Goal: Navigation & Orientation: Find specific page/section

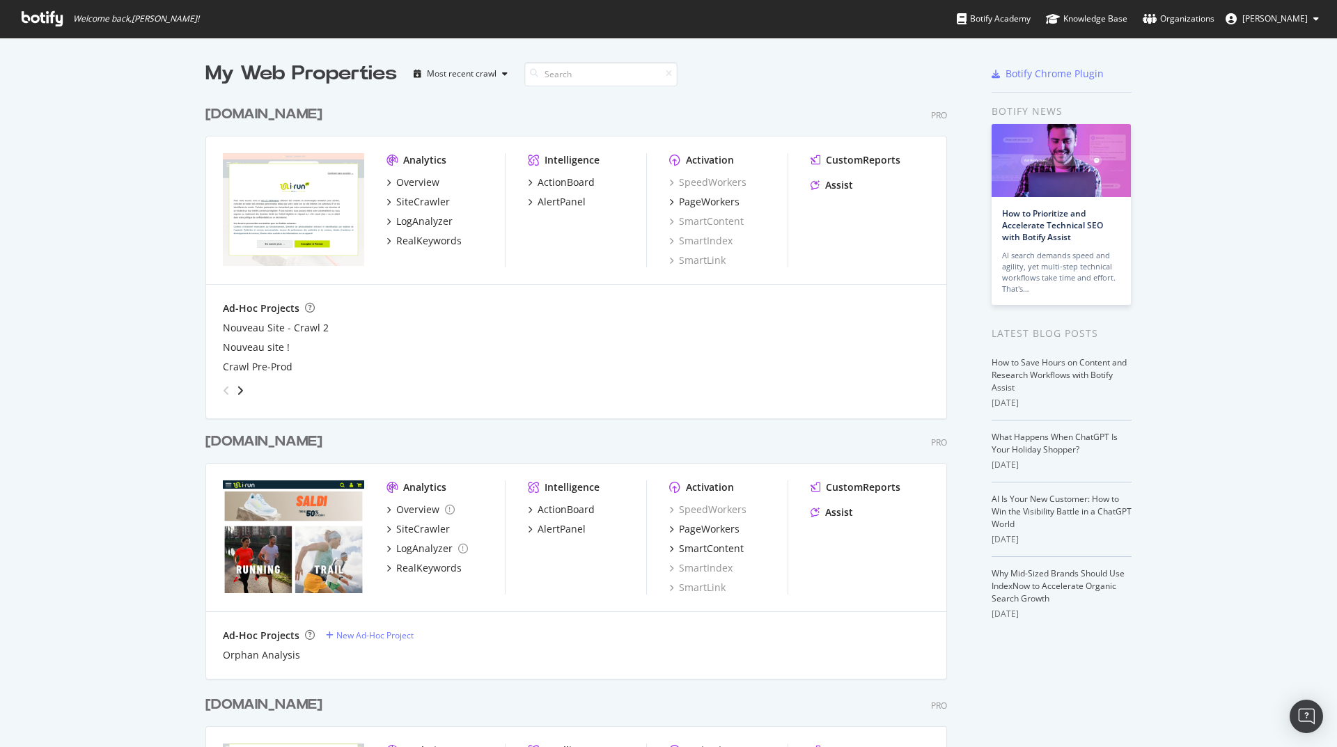
scroll to position [270, 0]
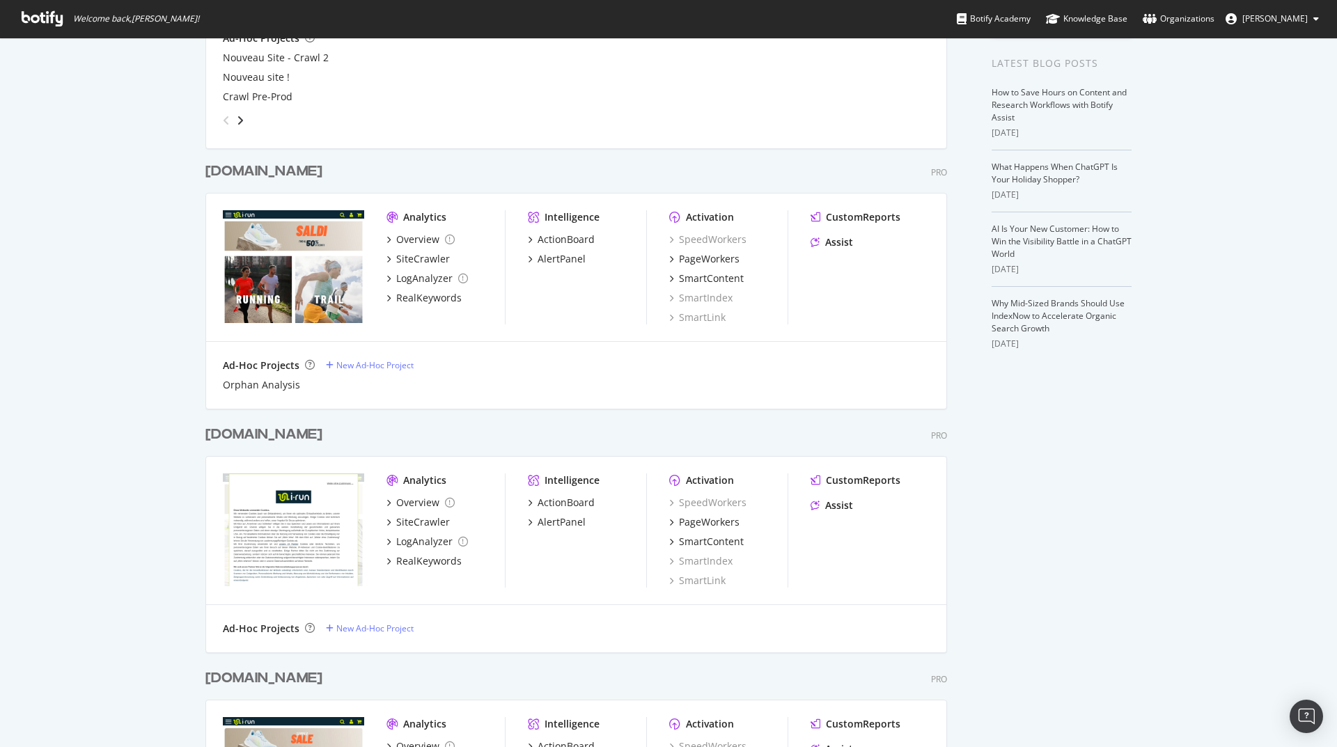
click at [242, 429] on div "irun.de" at bounding box center [263, 435] width 117 height 20
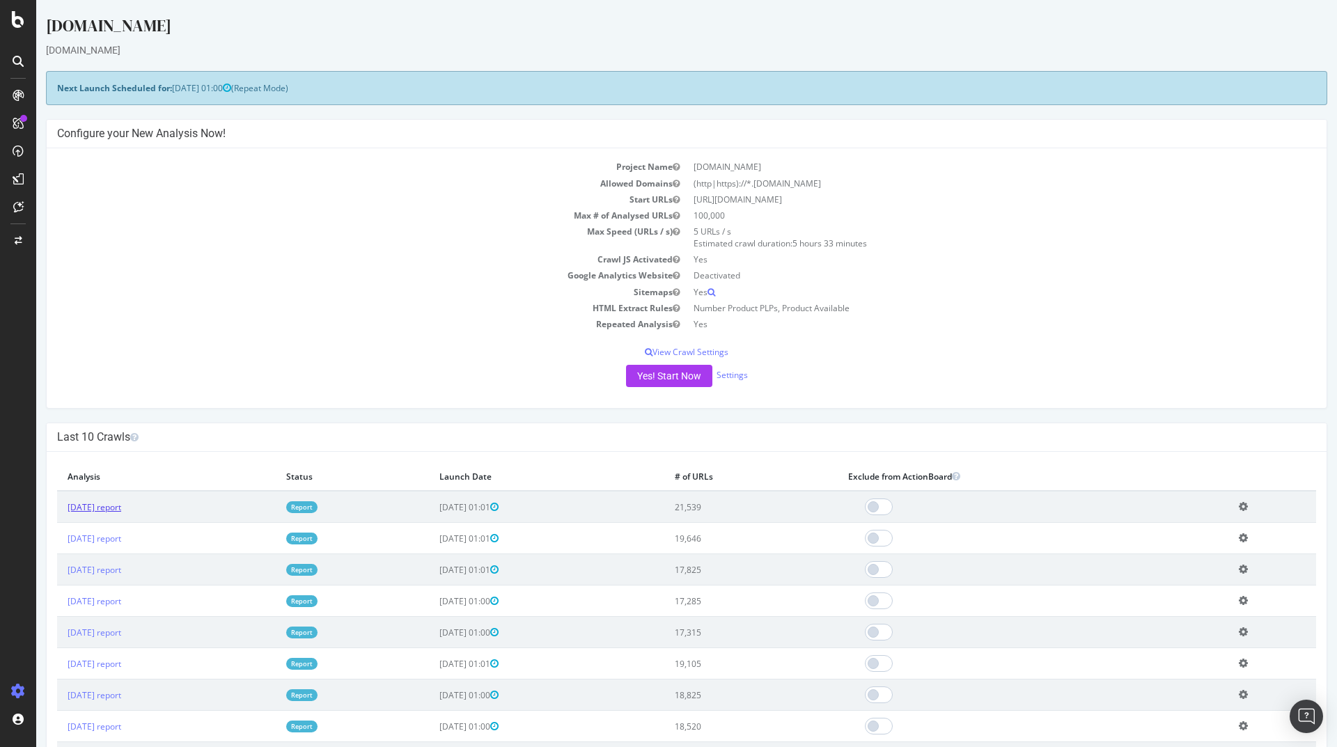
click at [121, 511] on link "2025 Sep. 6th report" at bounding box center [95, 507] width 54 height 12
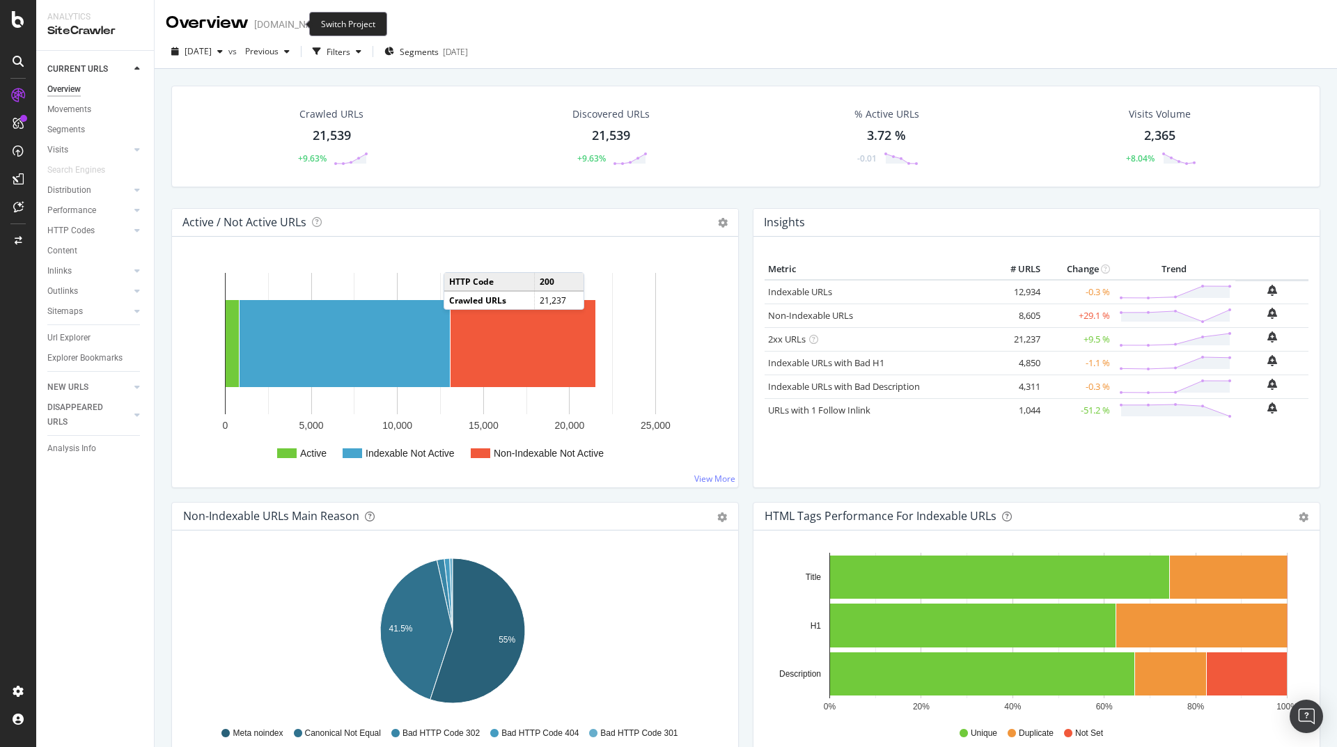
click at [334, 24] on icon "arrow-right-arrow-left" at bounding box center [338, 24] width 8 height 10
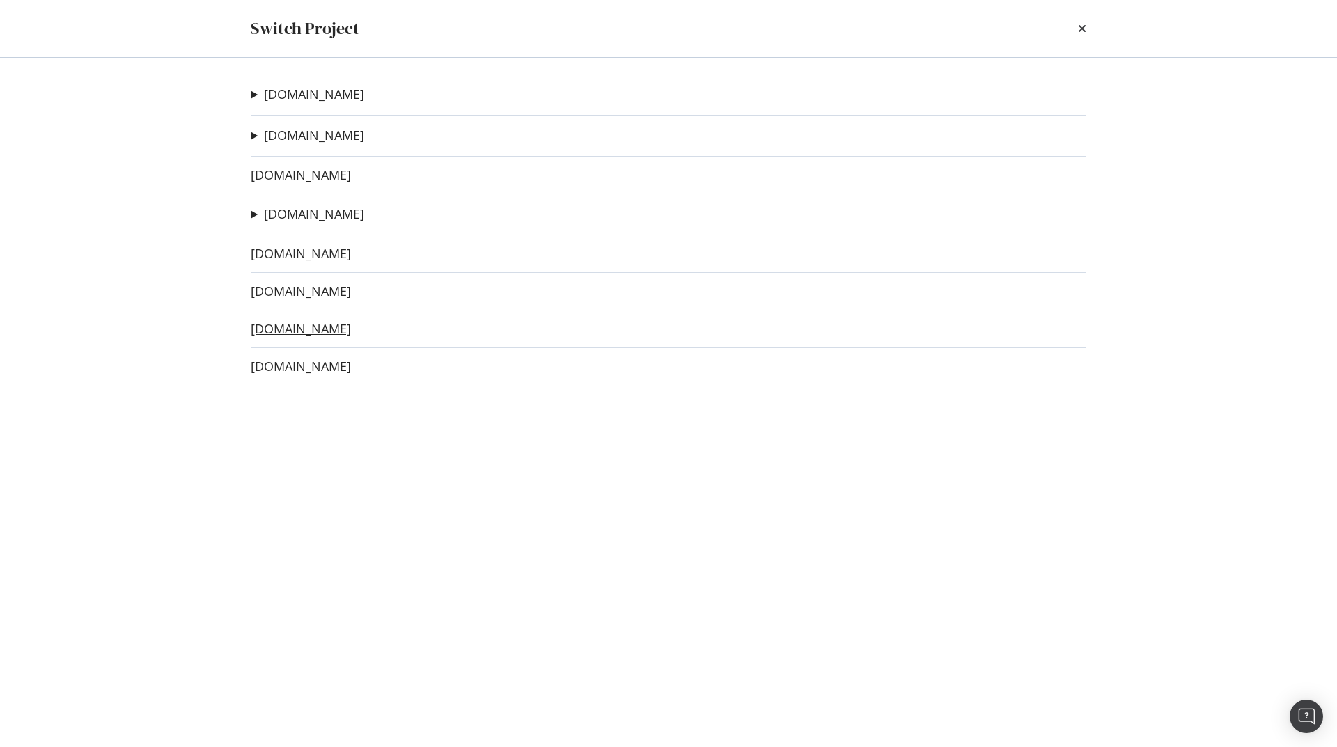
click at [280, 333] on link "irun.es" at bounding box center [301, 329] width 100 height 15
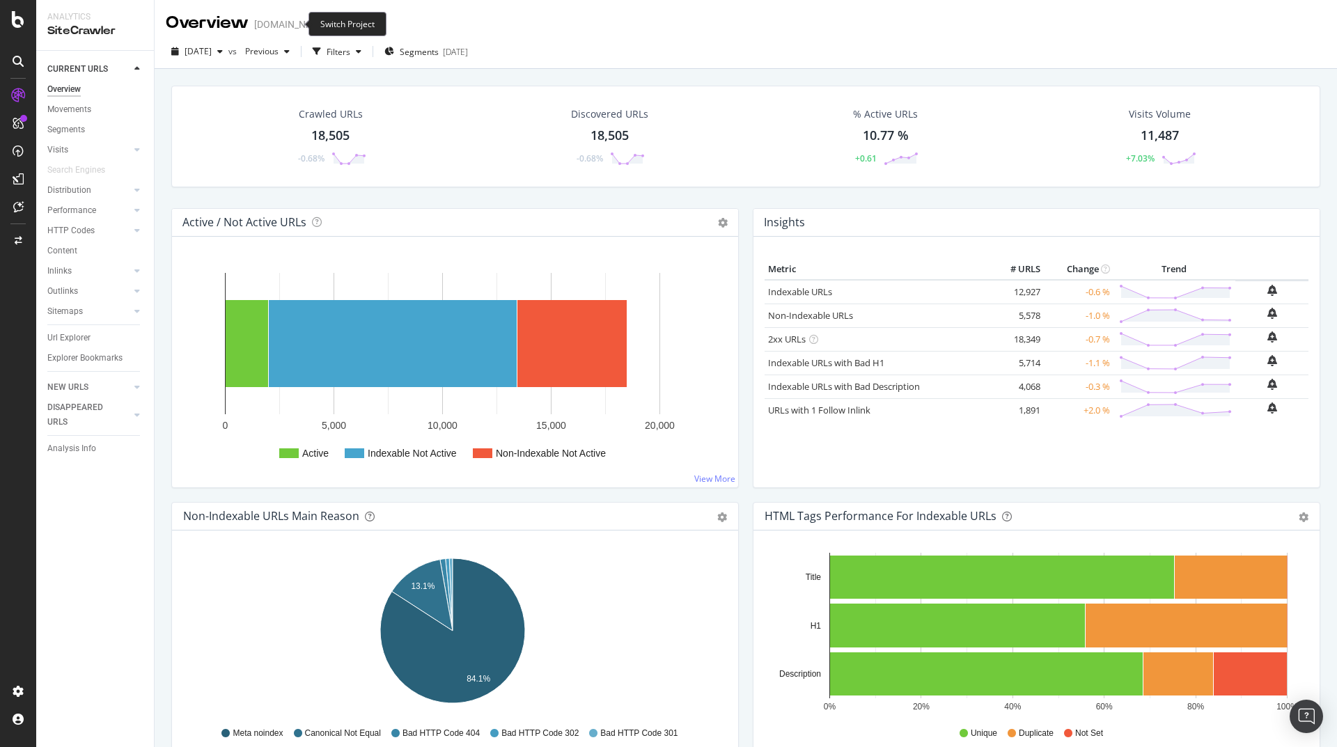
click at [329, 27] on span at bounding box center [338, 24] width 19 height 10
click at [334, 24] on icon "arrow-right-arrow-left" at bounding box center [338, 24] width 8 height 10
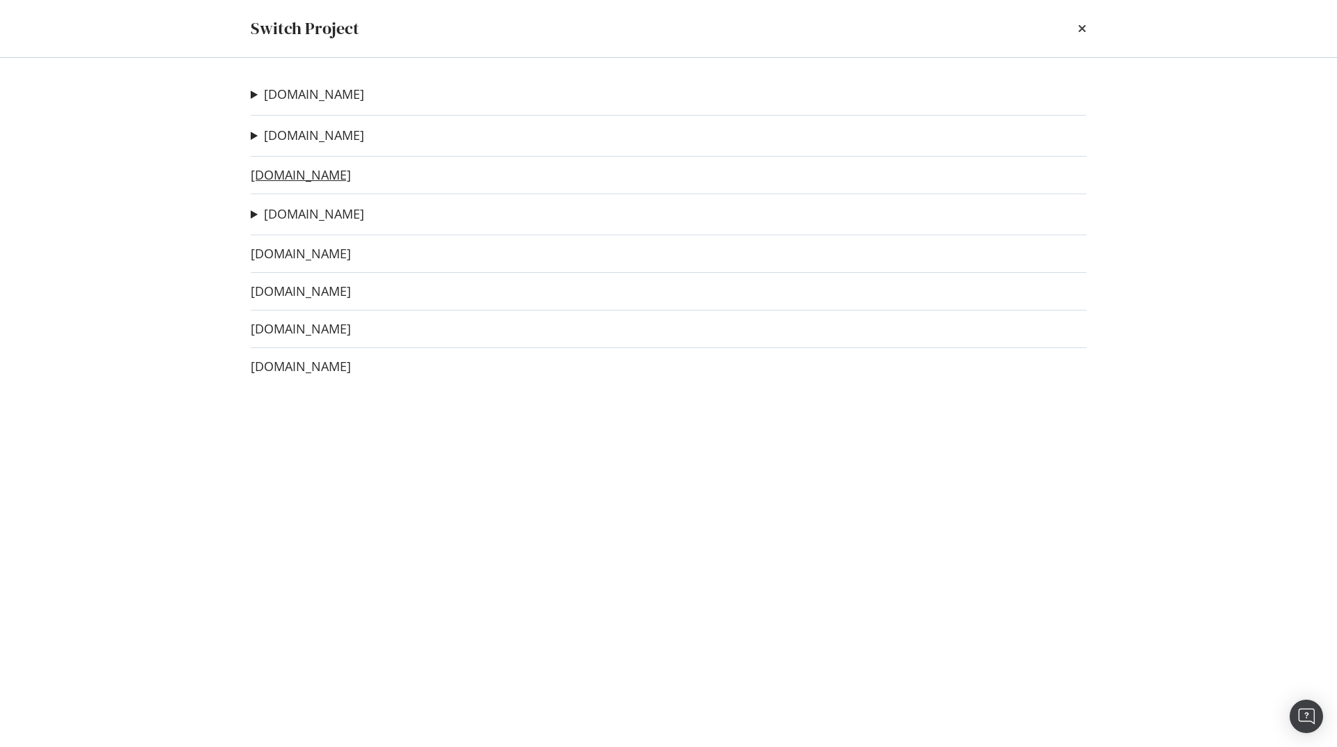
click at [279, 174] on link "irun.de" at bounding box center [301, 175] width 100 height 15
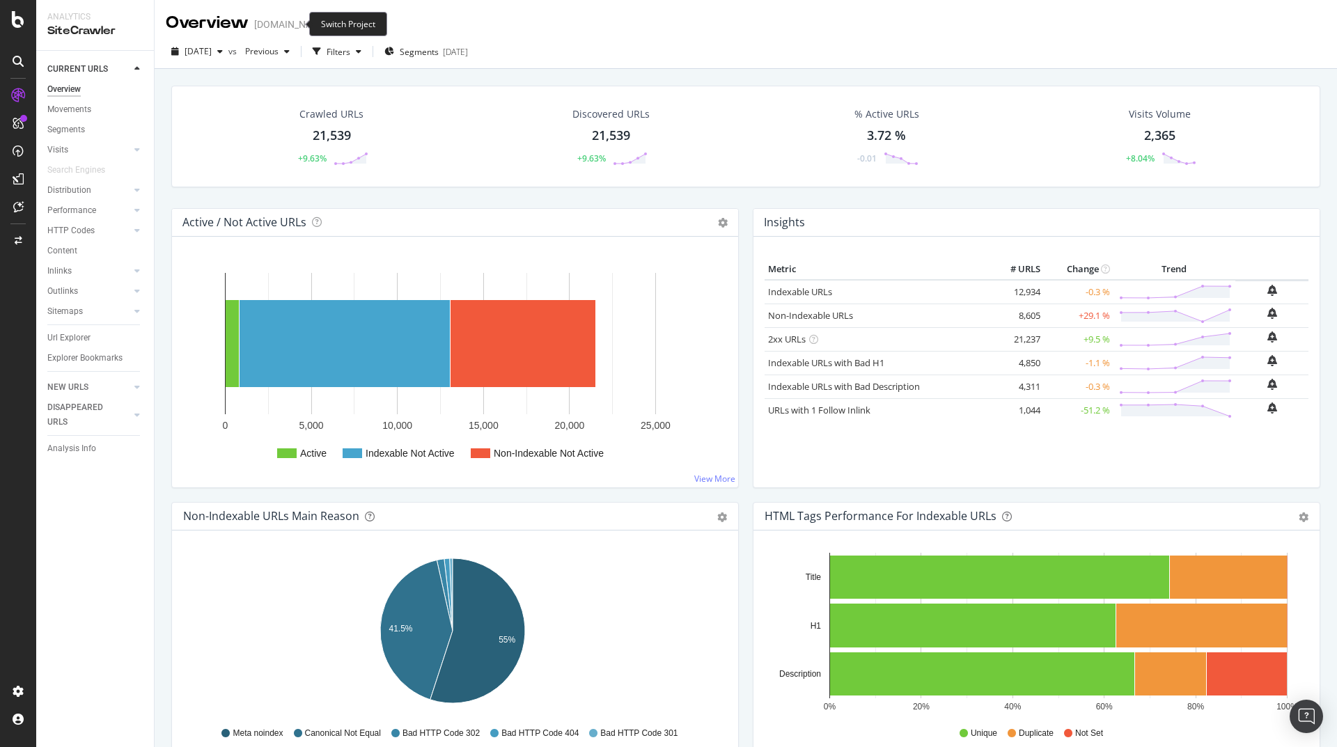
click at [329, 26] on span at bounding box center [338, 24] width 19 height 10
click at [334, 24] on icon "arrow-right-arrow-left" at bounding box center [338, 24] width 8 height 10
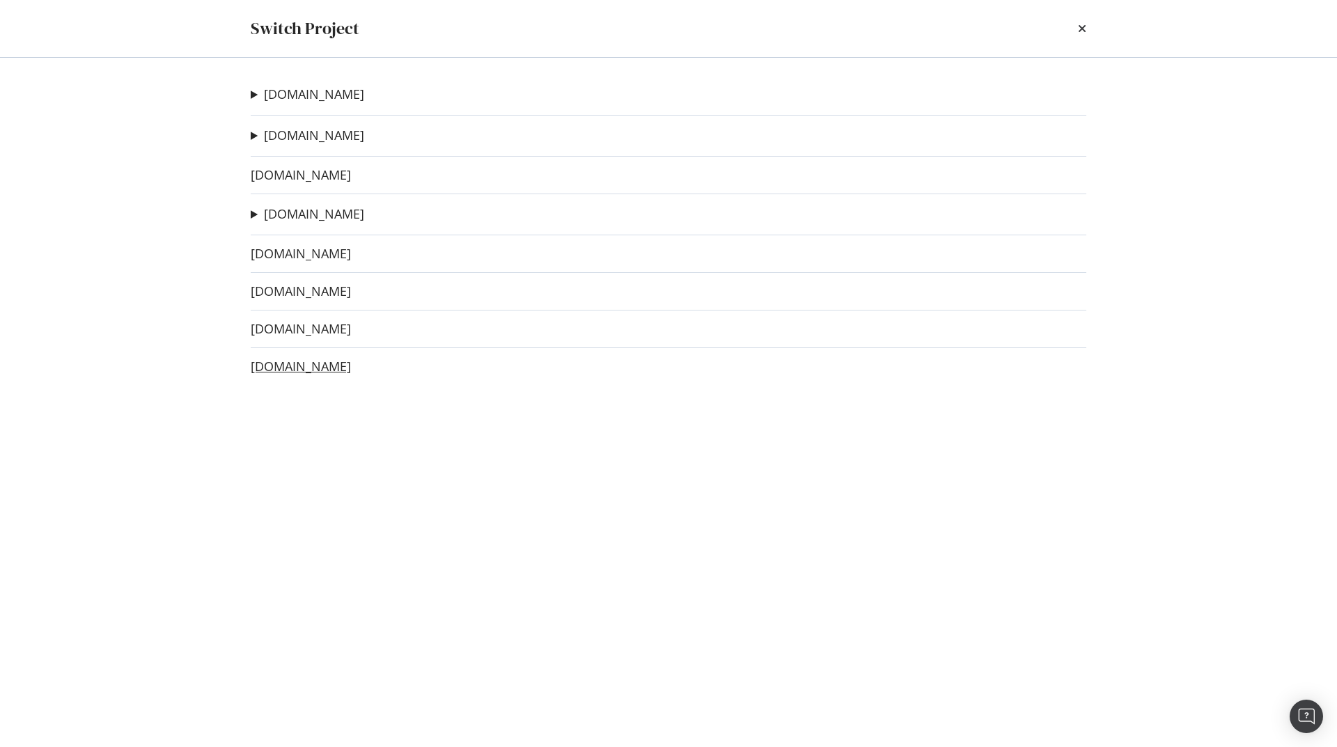
click at [263, 365] on link "irun.at" at bounding box center [301, 366] width 100 height 15
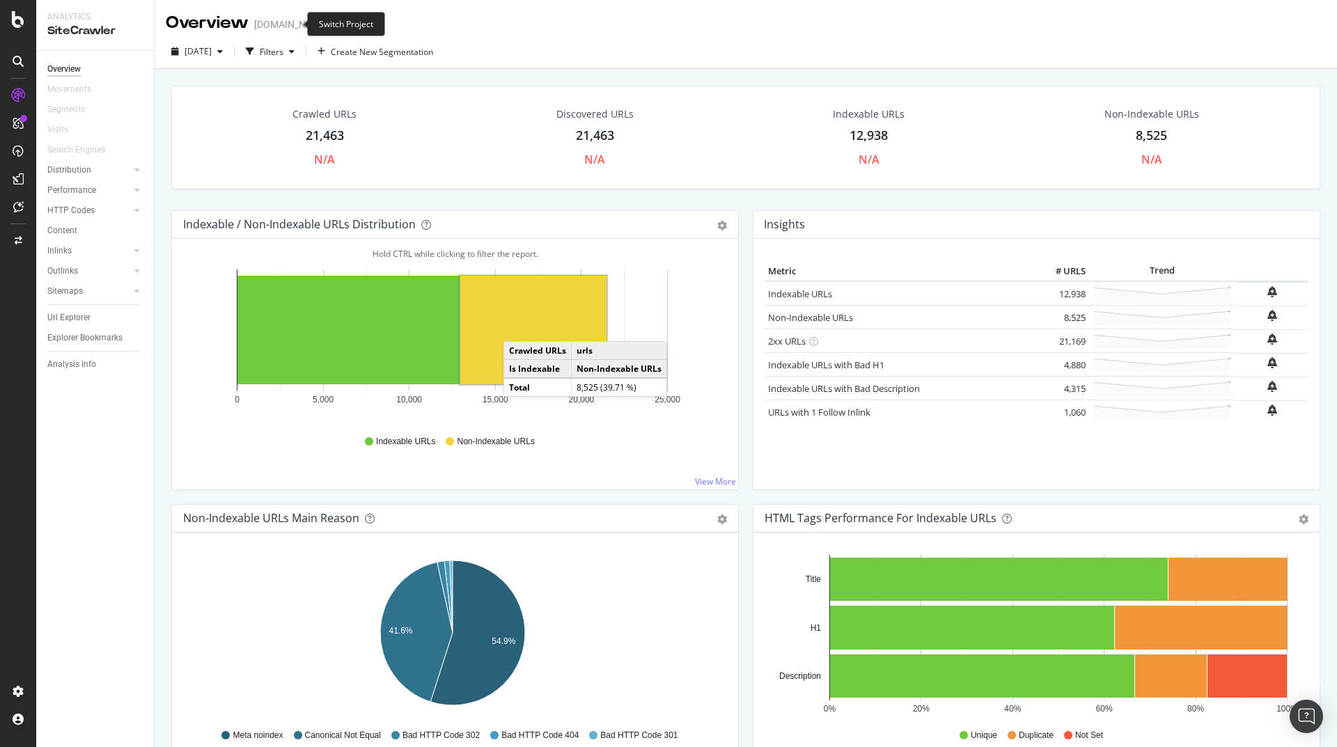
click at [329, 24] on span at bounding box center [338, 24] width 19 height 10
click at [334, 25] on icon "arrow-right-arrow-left" at bounding box center [338, 24] width 8 height 10
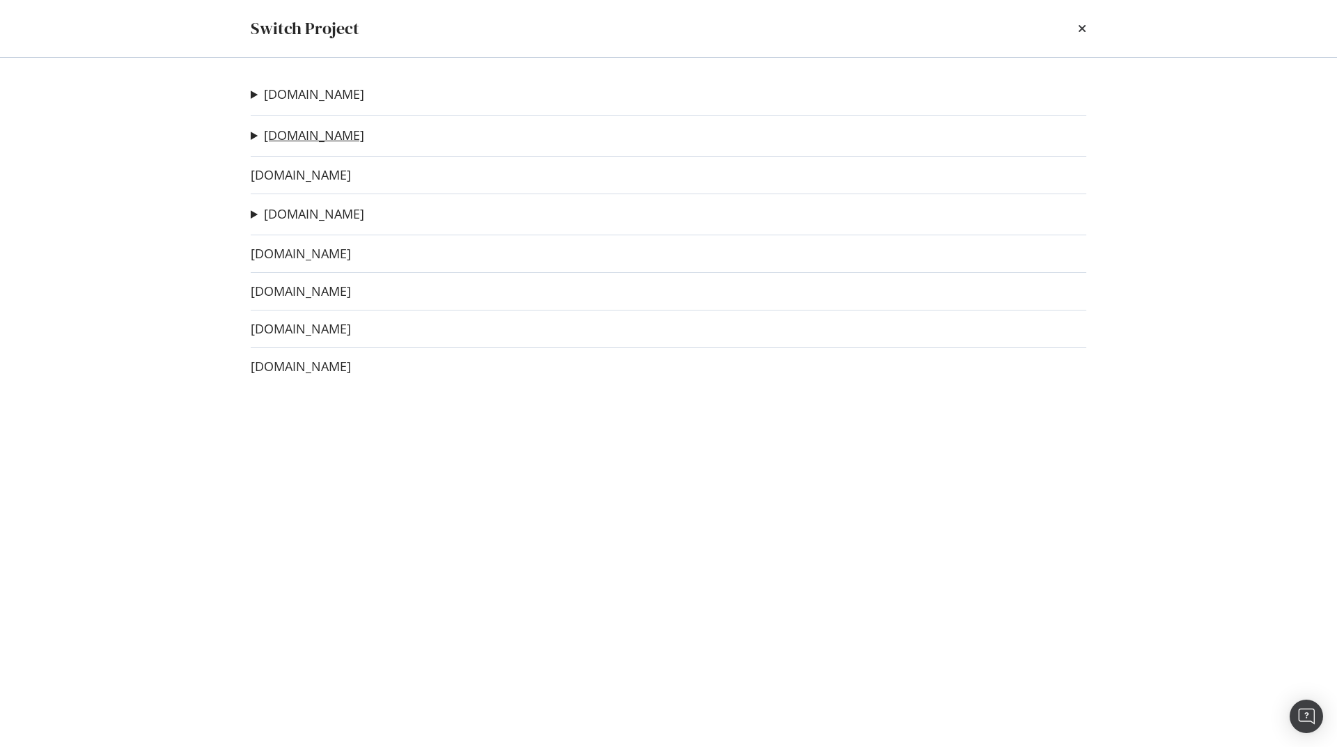
click at [291, 132] on link "irun.it" at bounding box center [314, 135] width 100 height 15
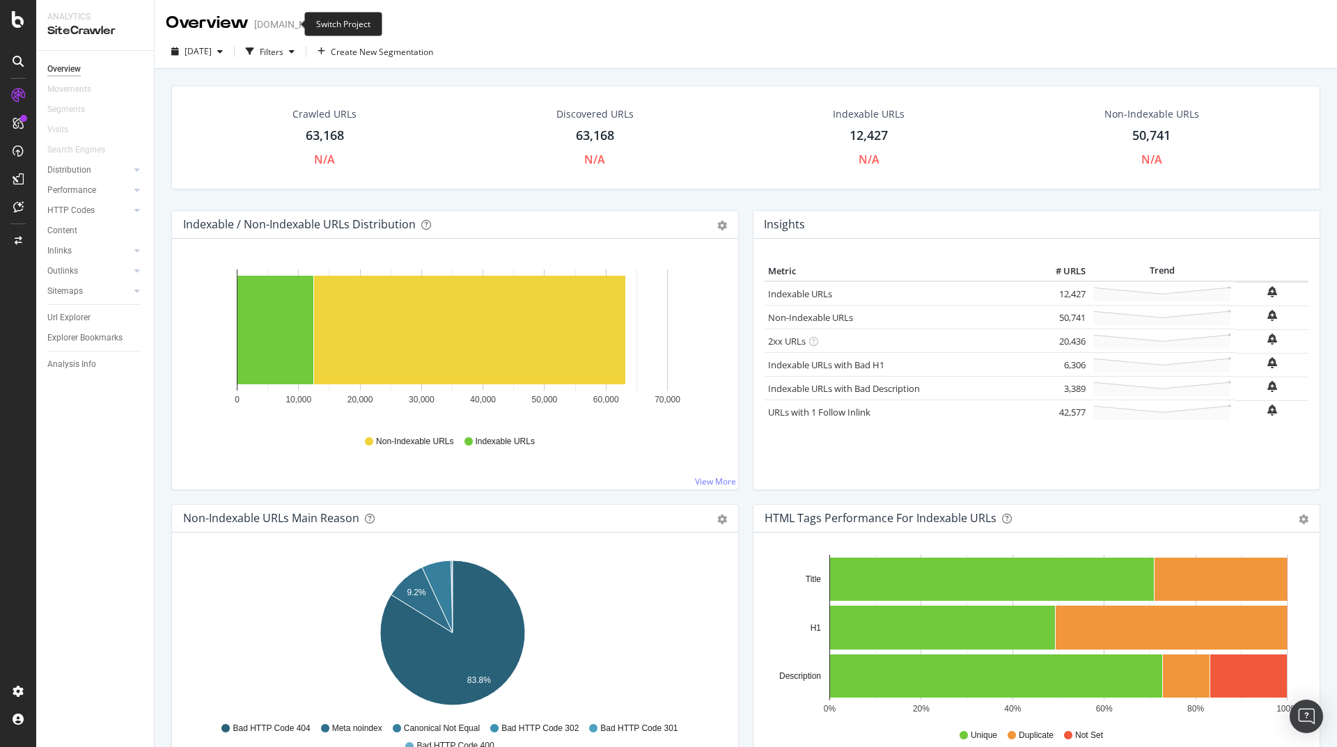
click at [329, 24] on span at bounding box center [338, 24] width 19 height 10
click at [334, 19] on icon "arrow-right-arrow-left" at bounding box center [338, 24] width 8 height 10
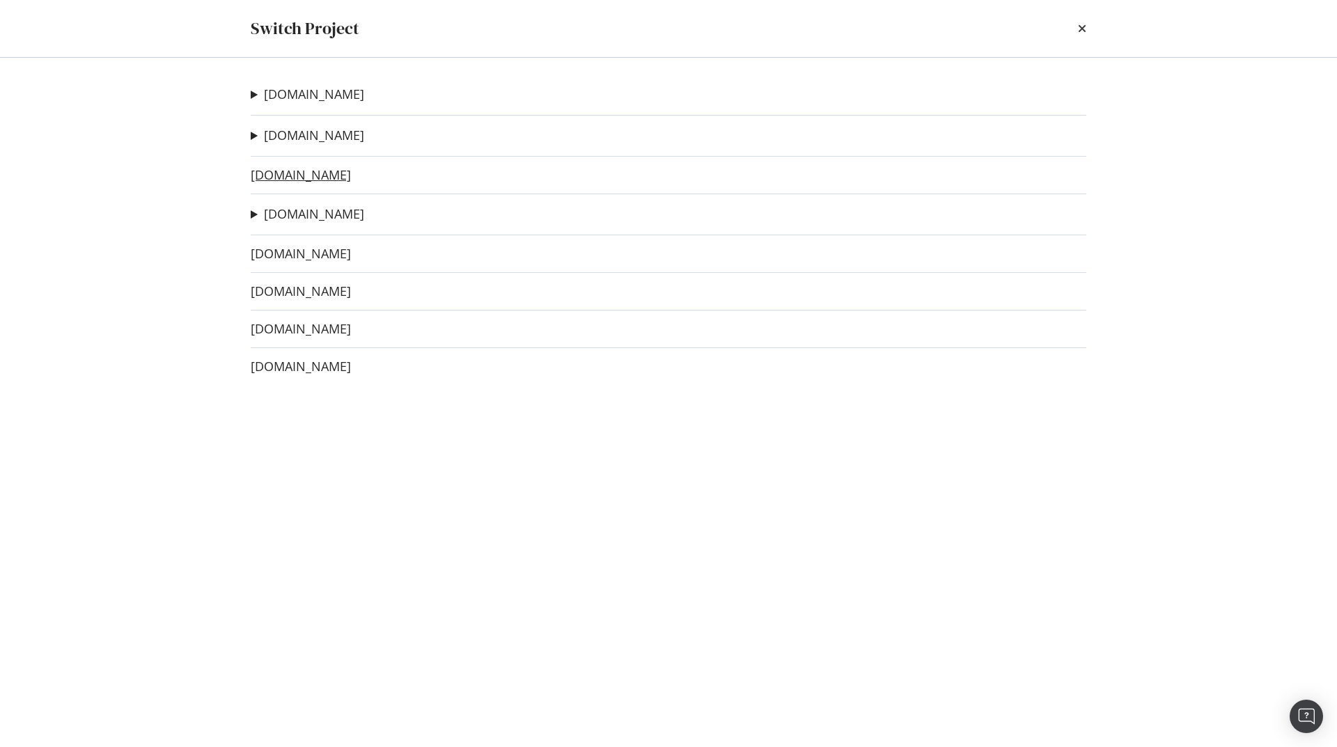
click at [276, 174] on link "irun.de" at bounding box center [301, 175] width 100 height 15
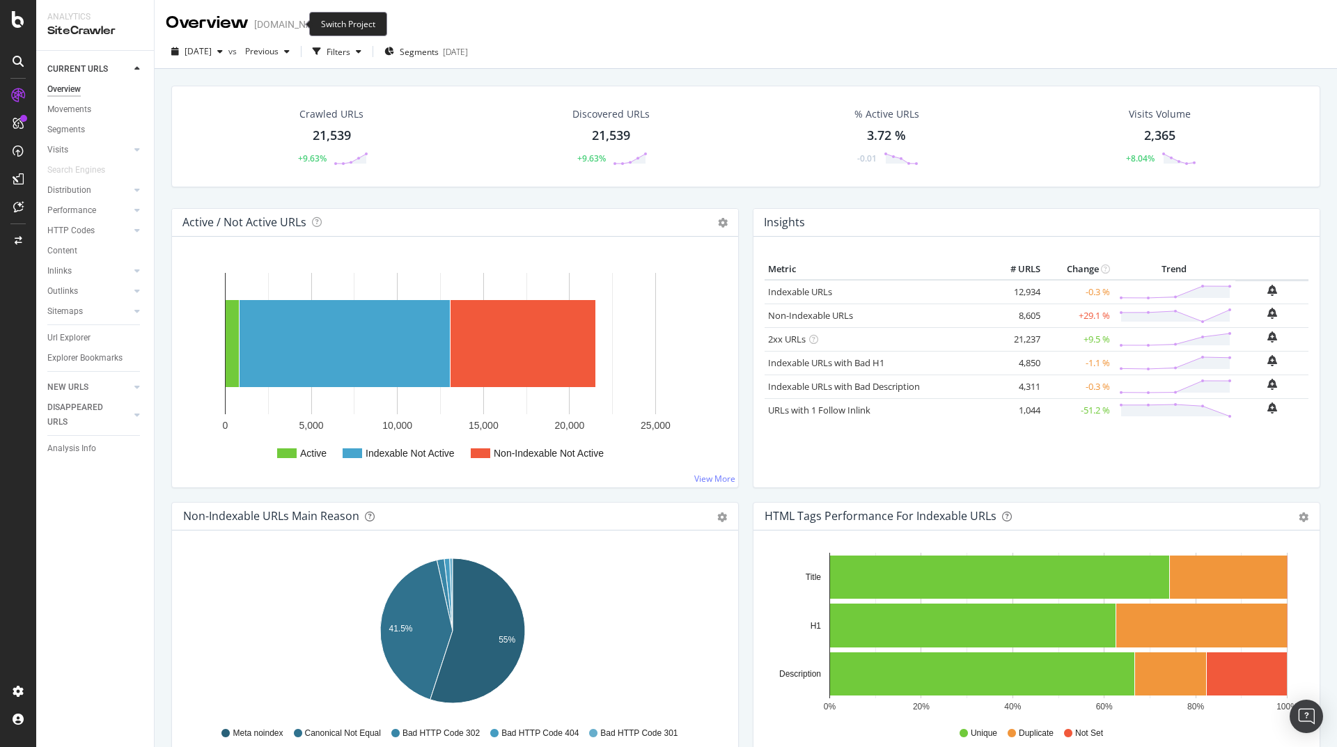
click at [334, 19] on icon "arrow-right-arrow-left" at bounding box center [338, 24] width 8 height 10
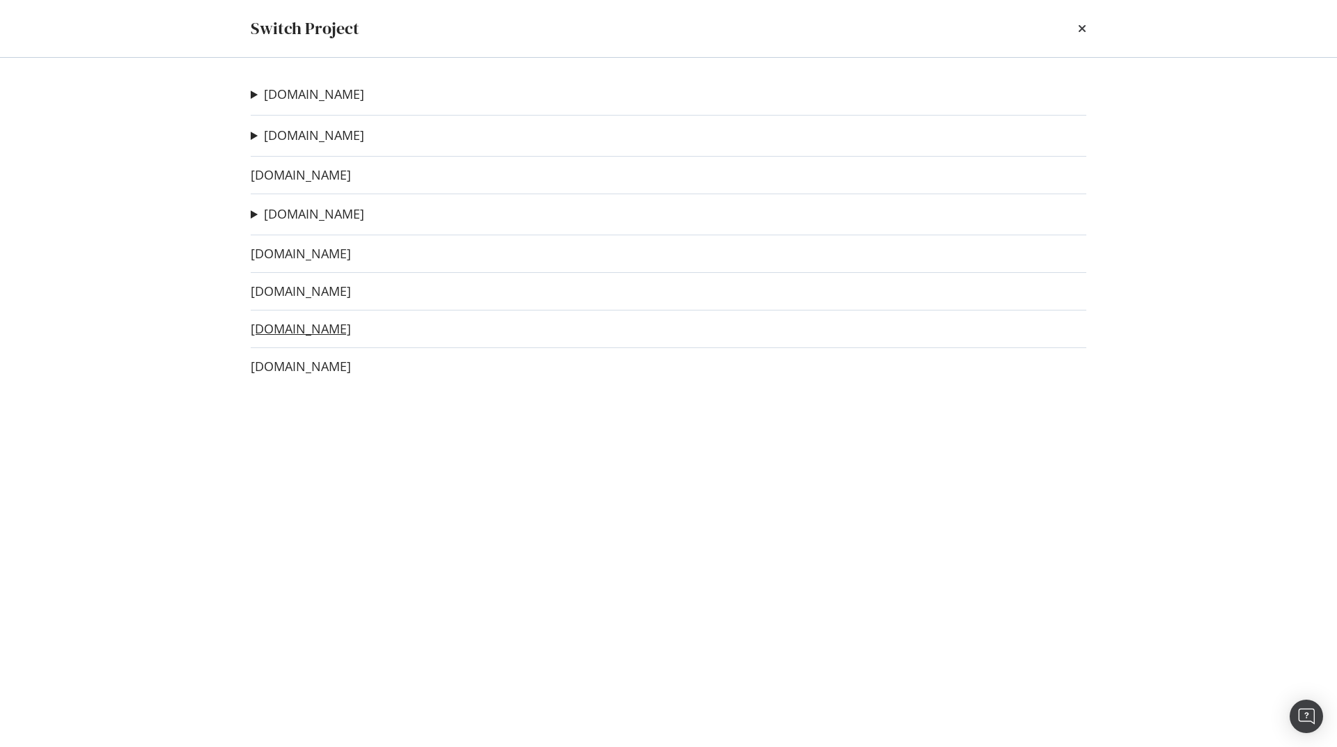
click at [272, 332] on link "irun.es" at bounding box center [301, 329] width 100 height 15
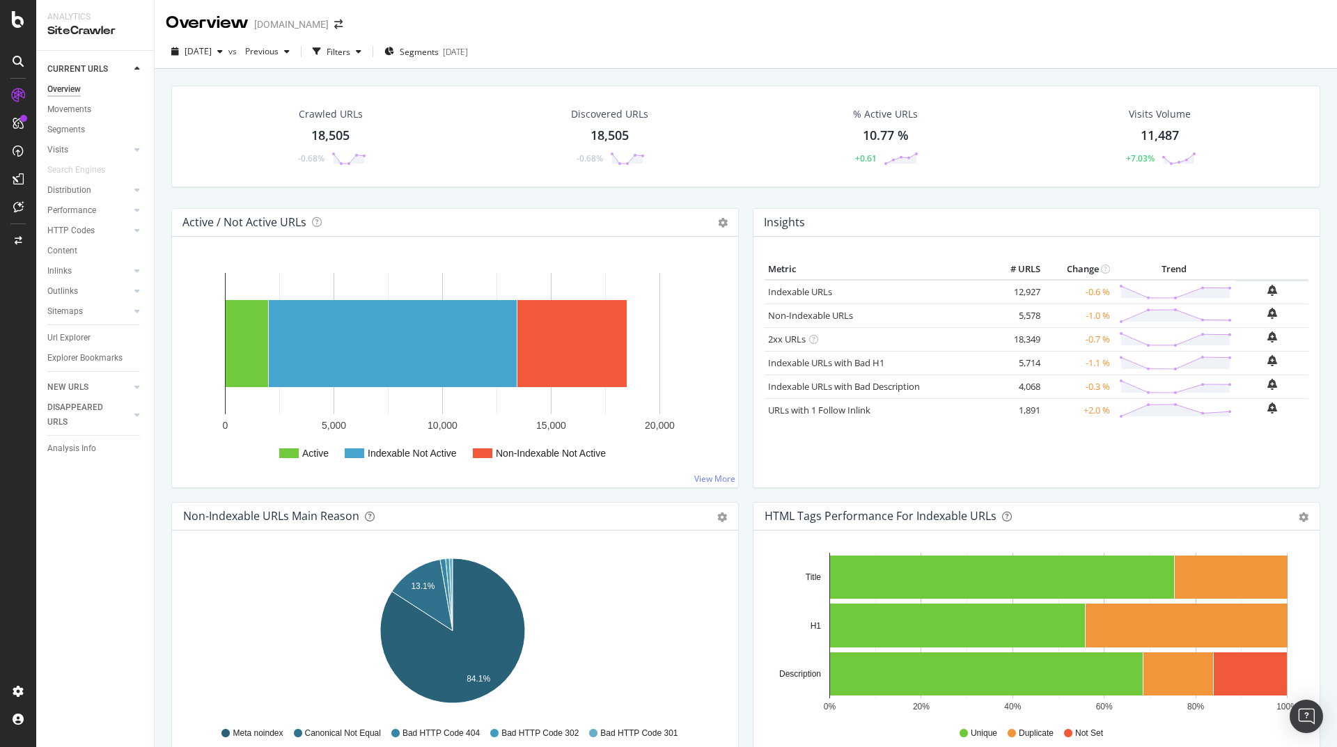
click at [288, 29] on div "Overview irun.es" at bounding box center [261, 23] width 191 height 24
click at [334, 26] on icon "arrow-right-arrow-left" at bounding box center [338, 24] width 8 height 10
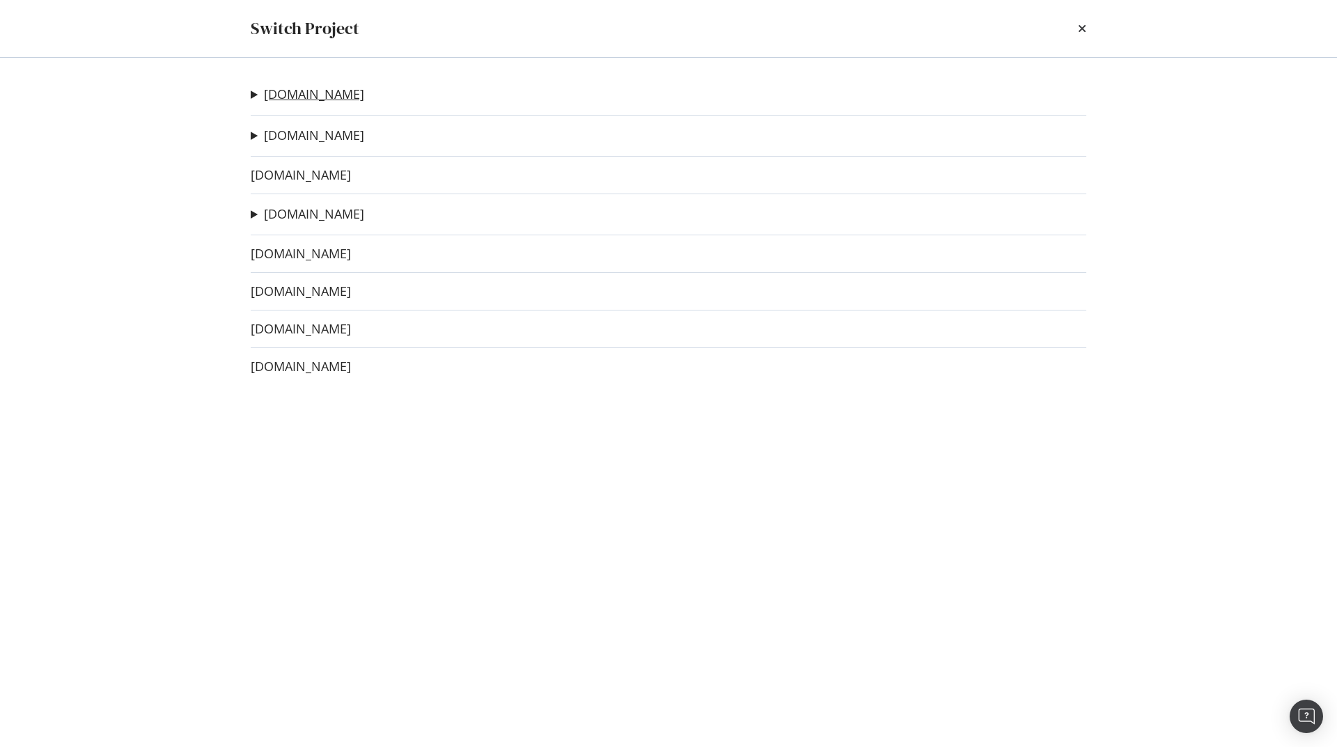
click at [274, 96] on link "irun.fr" at bounding box center [314, 94] width 100 height 15
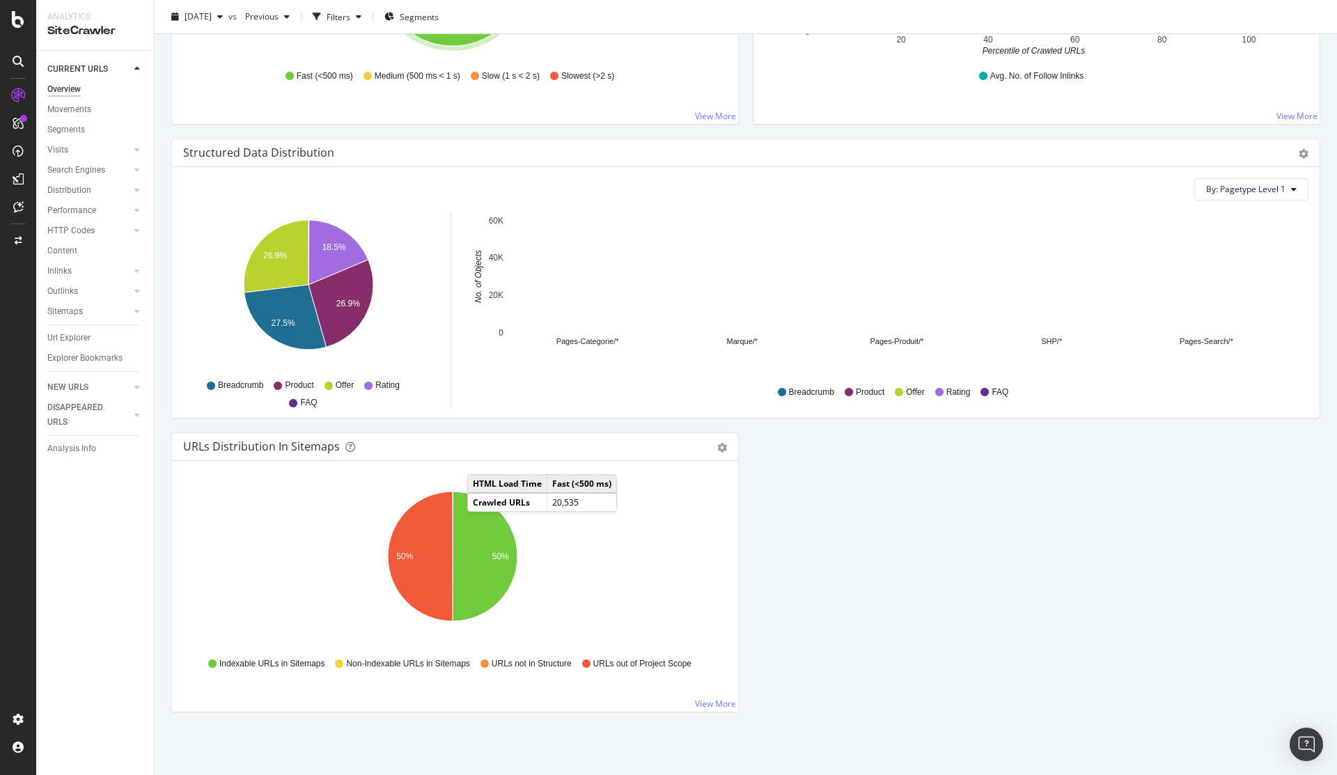
scroll to position [1256, 0]
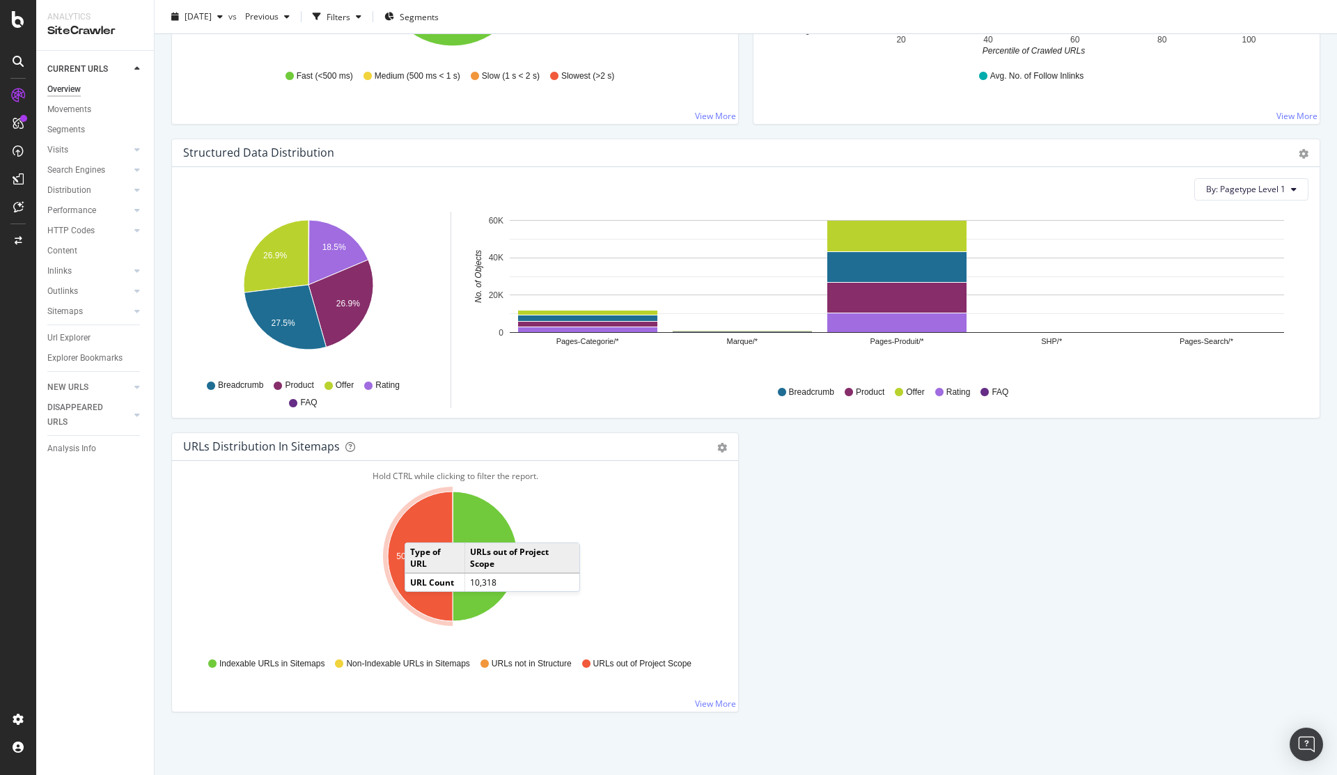
click at [419, 518] on icon "A chart." at bounding box center [420, 557] width 65 height 130
click at [703, 698] on link "View More" at bounding box center [715, 704] width 41 height 12
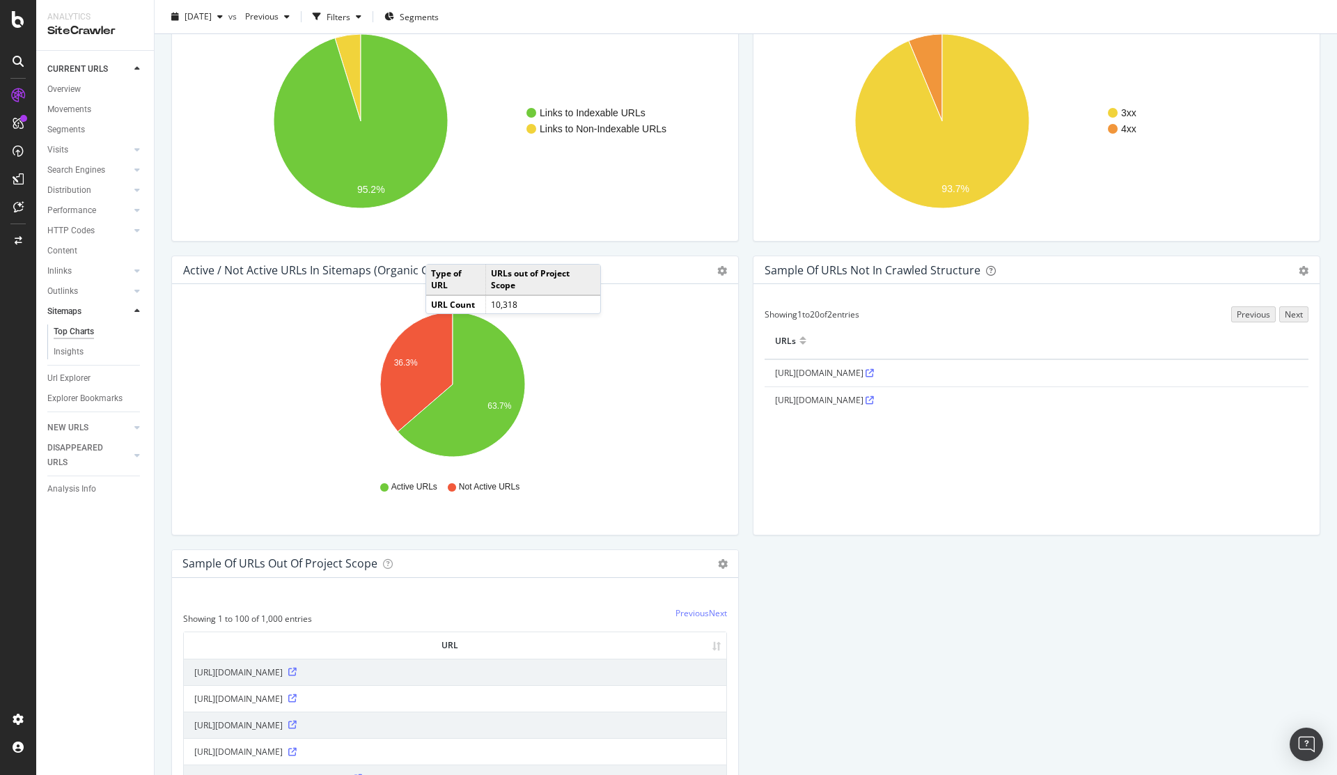
scroll to position [1086, 0]
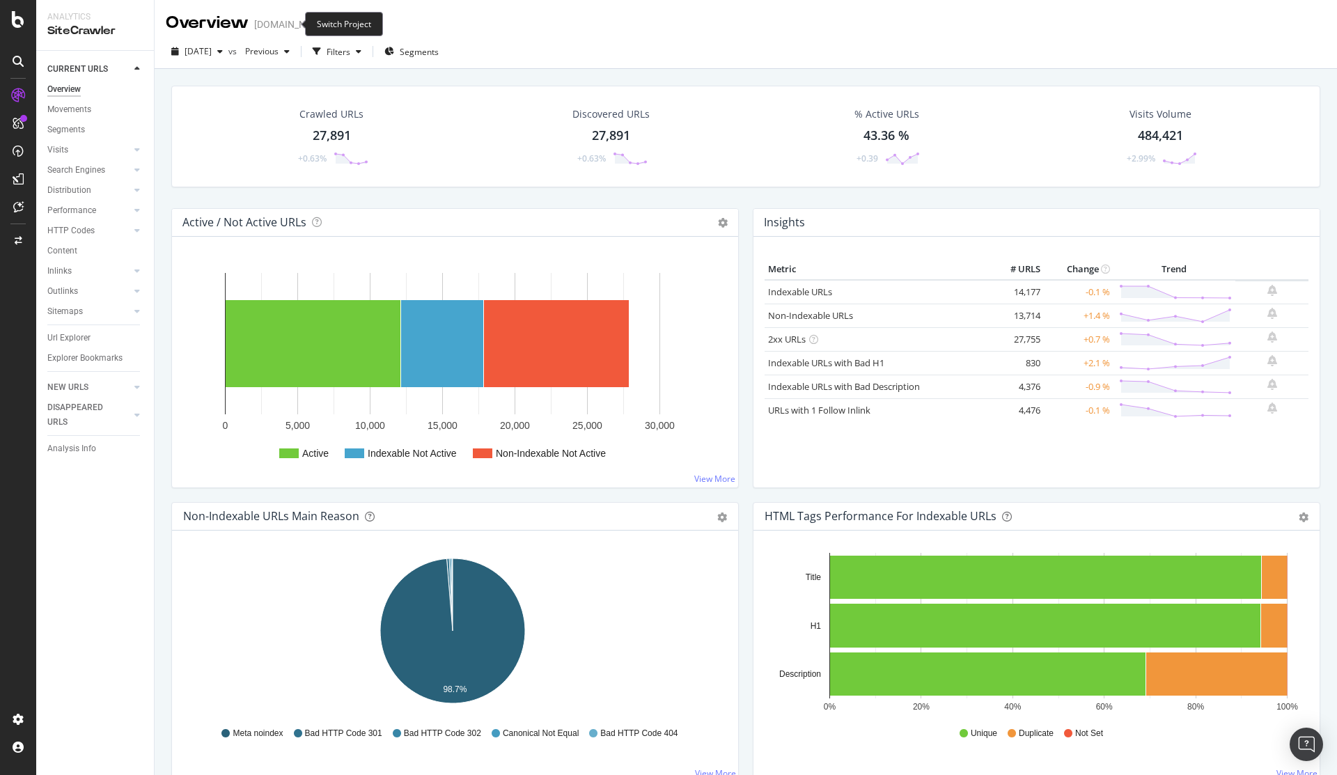
click at [334, 26] on icon "arrow-right-arrow-left" at bounding box center [338, 24] width 8 height 10
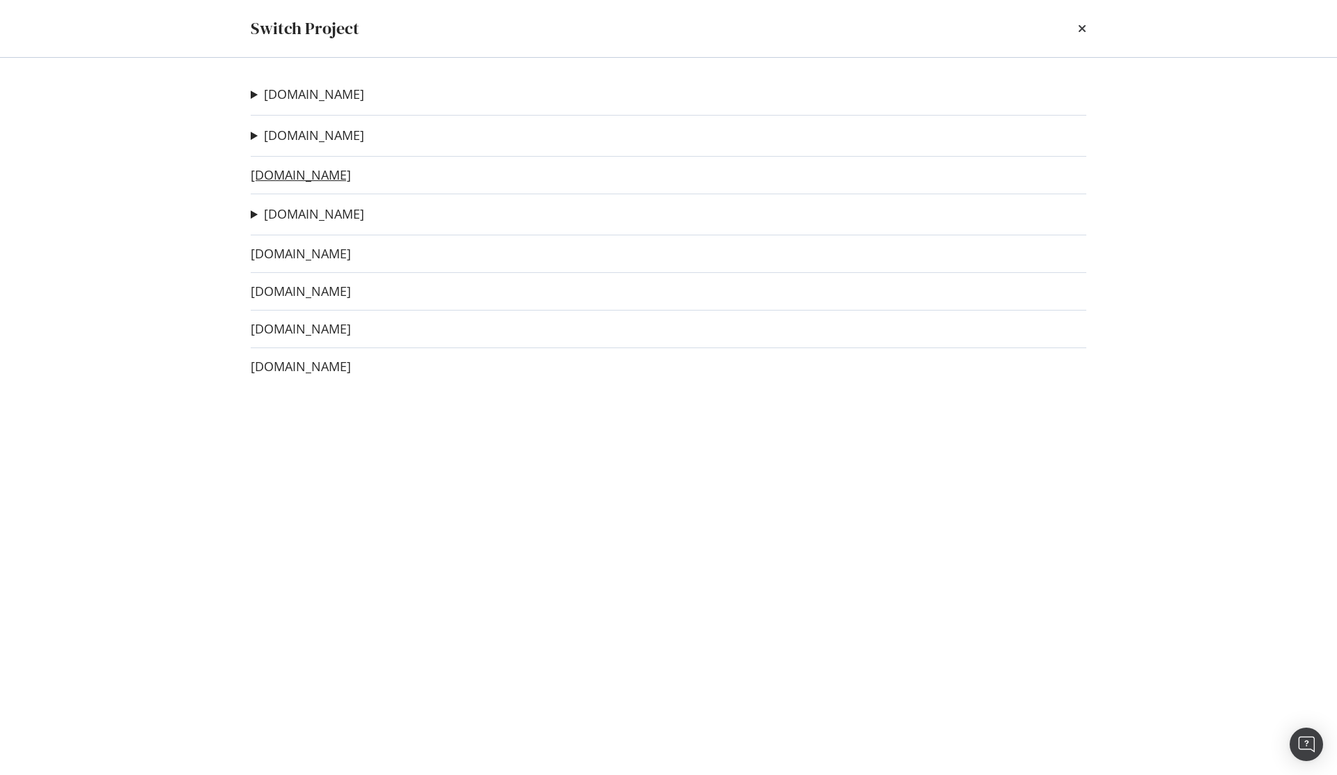
click at [279, 177] on link "irun.de" at bounding box center [301, 175] width 100 height 15
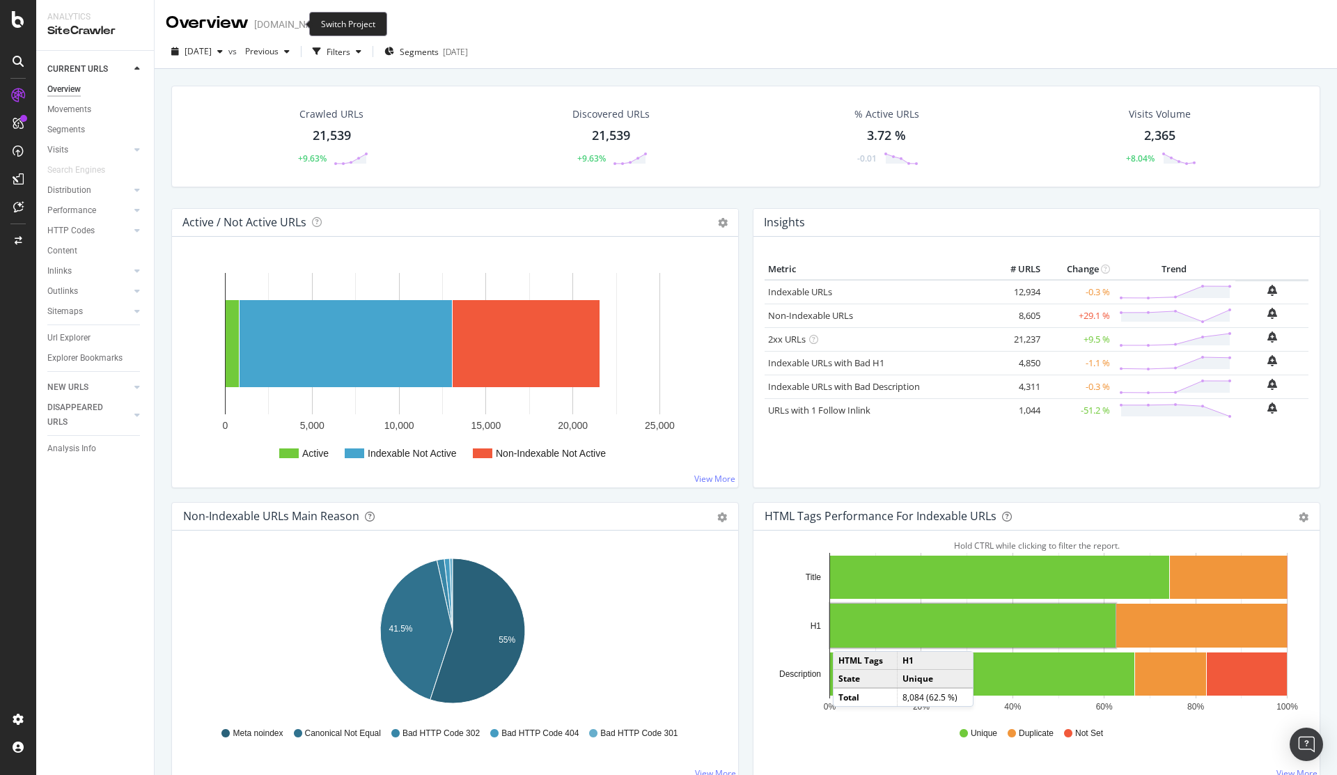
click at [334, 23] on icon "arrow-right-arrow-left" at bounding box center [338, 24] width 8 height 10
